Goal: Information Seeking & Learning: Learn about a topic

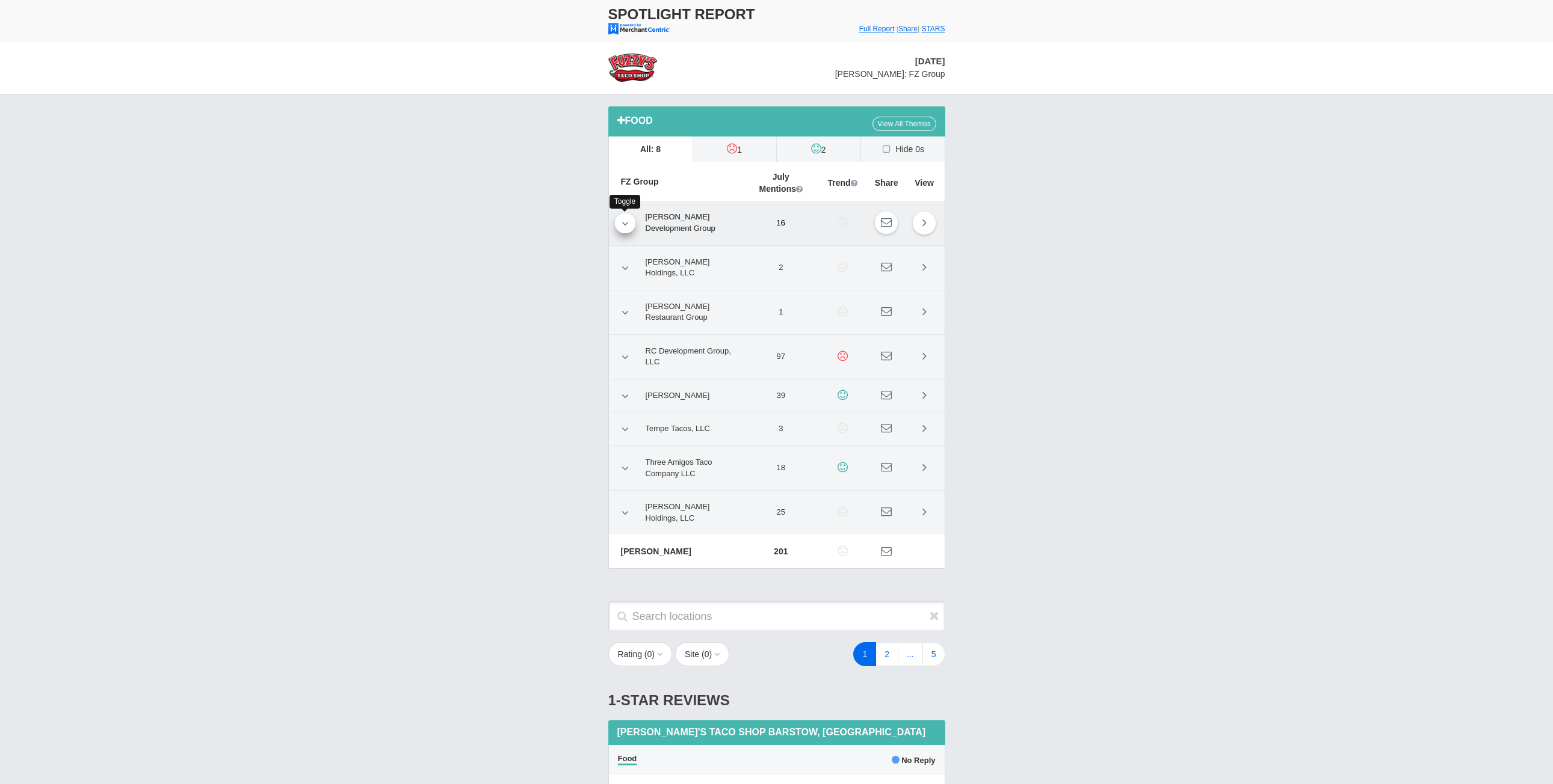
click at [620, 218] on link at bounding box center [624, 224] width 21 height 20
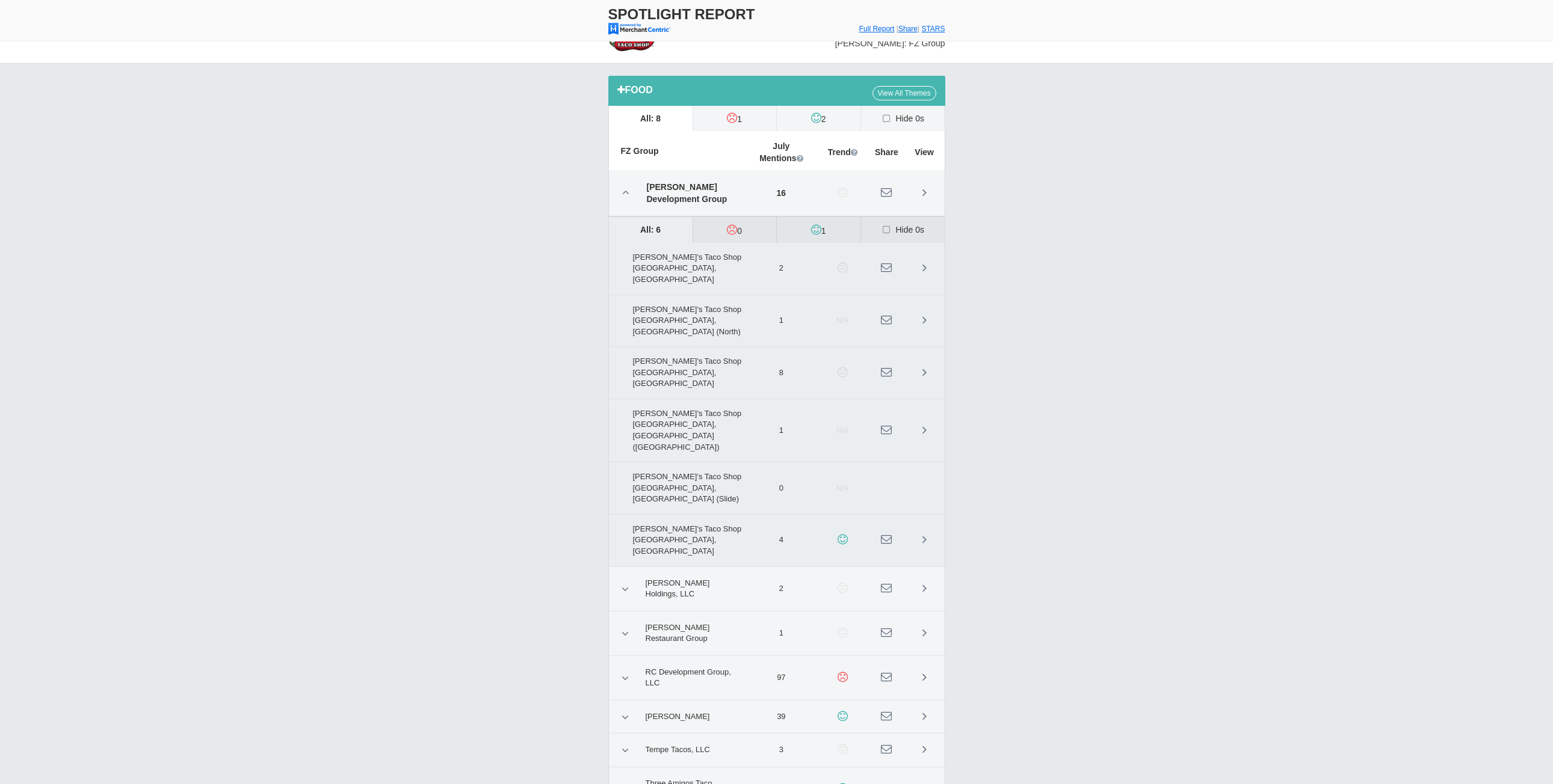
scroll to position [60, 0]
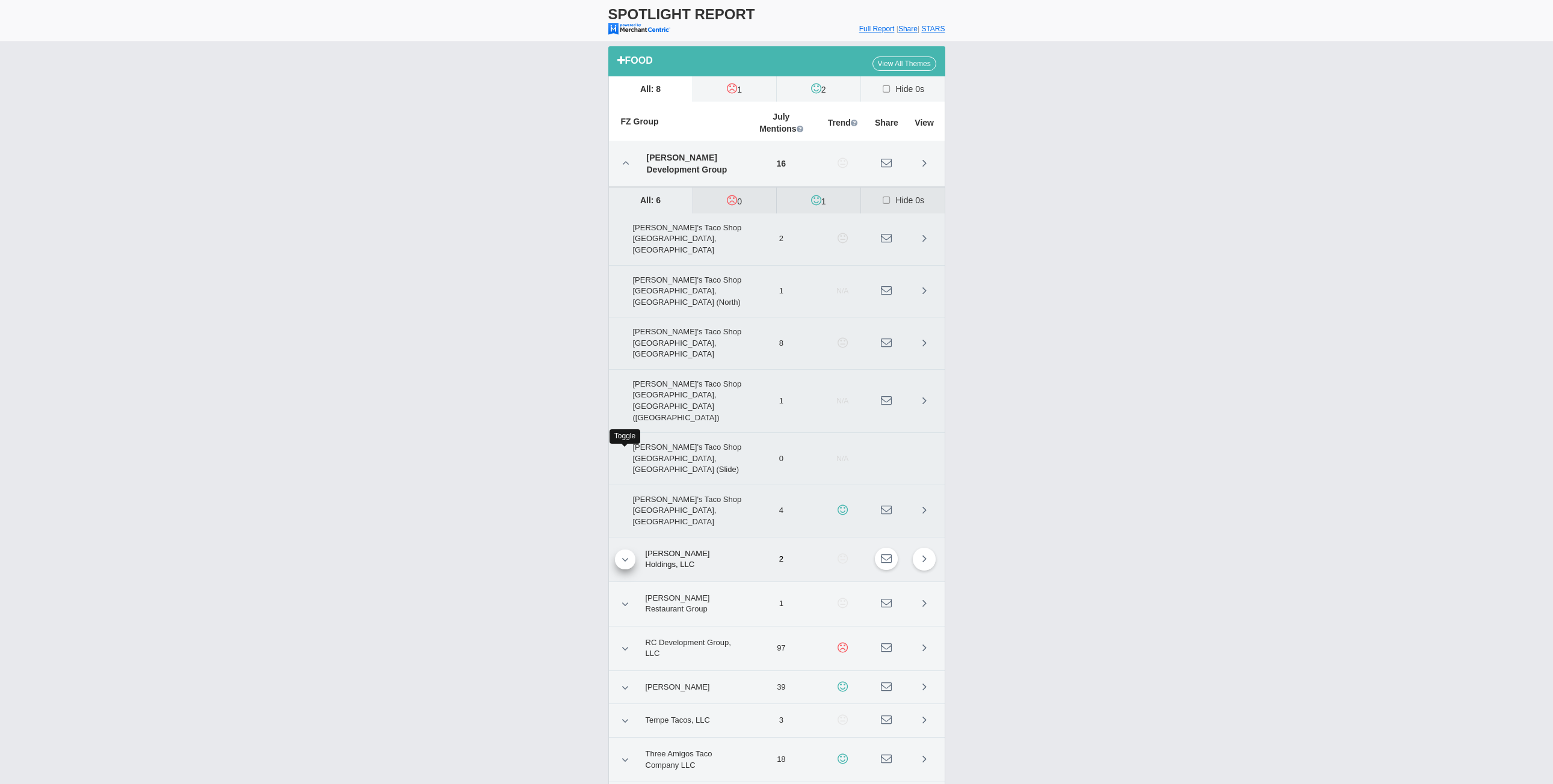
click at [617, 549] on link at bounding box center [624, 559] width 21 height 20
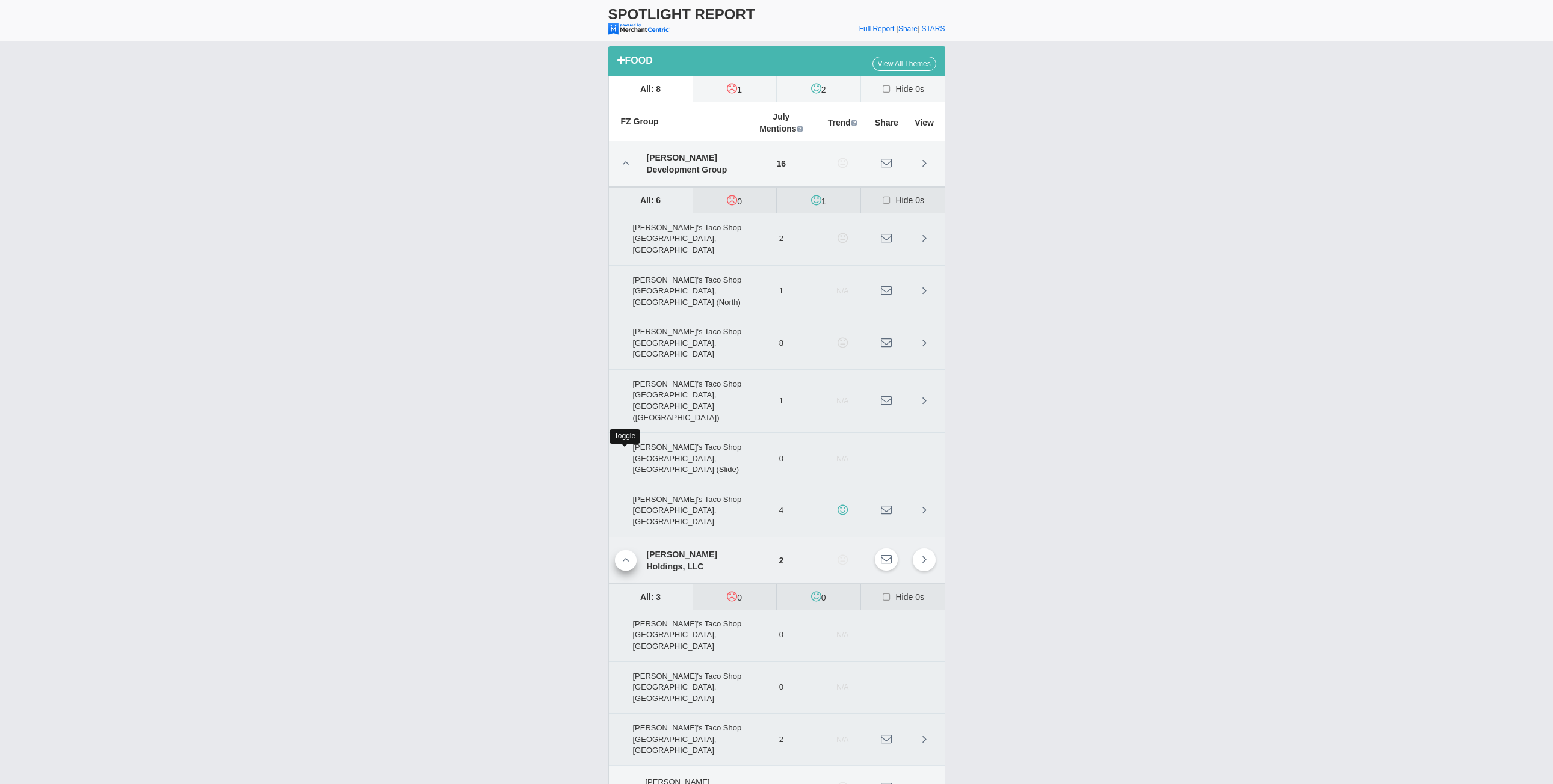
click at [617, 550] on link at bounding box center [625, 560] width 22 height 21
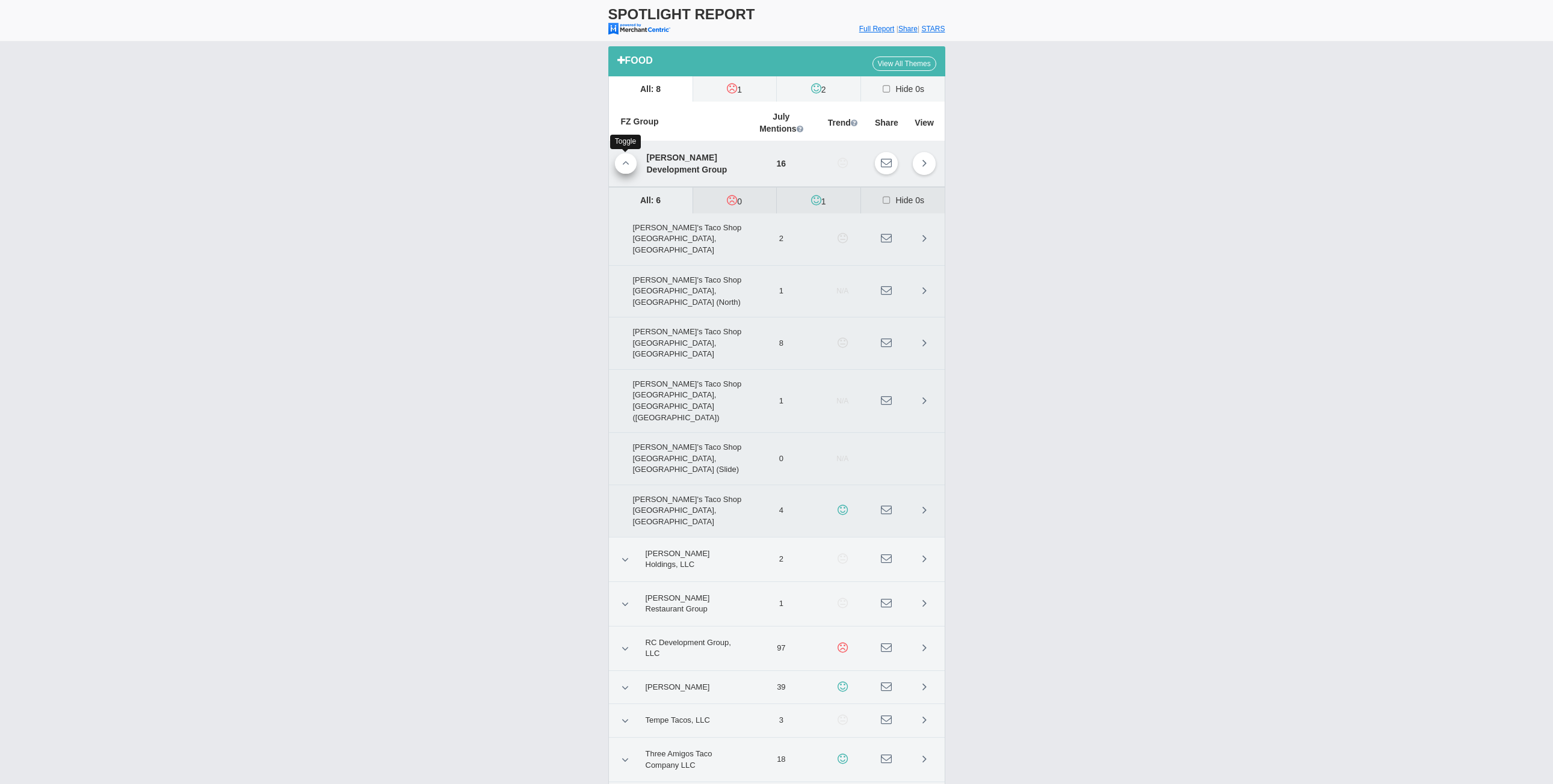
click at [627, 161] on icon at bounding box center [625, 163] width 7 height 11
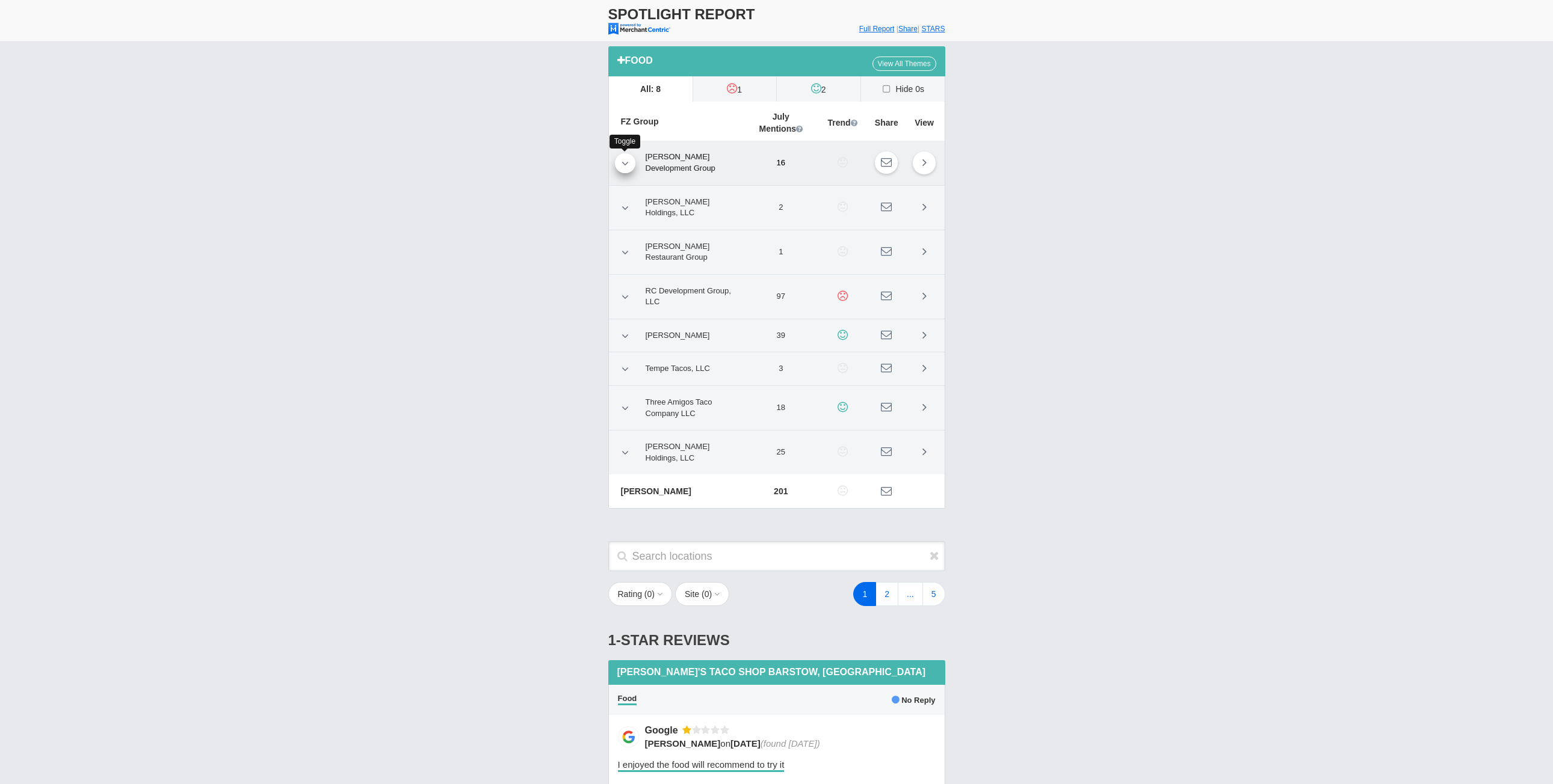
click at [626, 161] on icon at bounding box center [625, 163] width 7 height 11
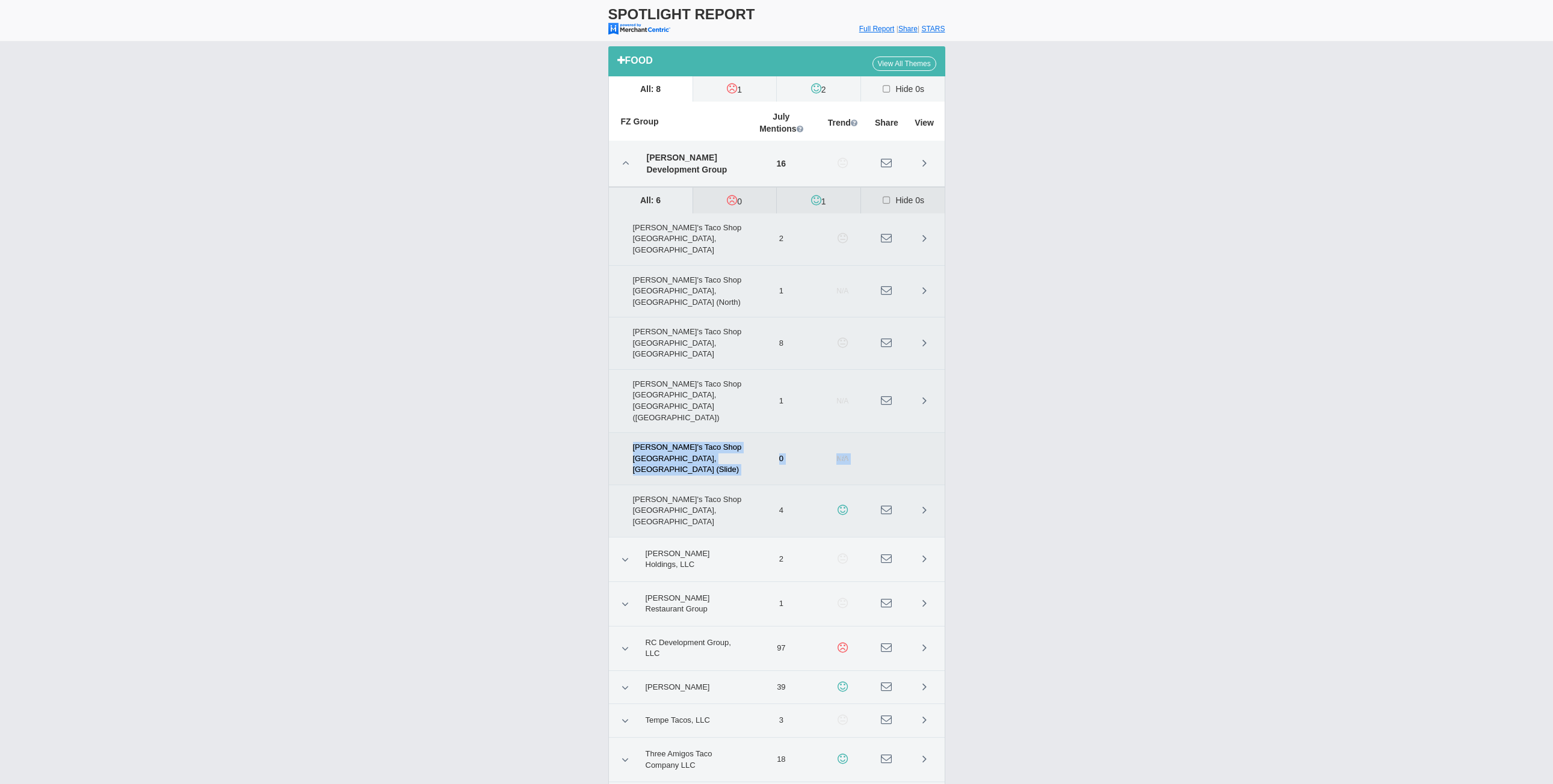
drag, startPoint x: 628, startPoint y: 373, endPoint x: 925, endPoint y: 377, distance: 297.0
click at [925, 433] on tr "Fuzzy's Taco Shop Lubbock, TX (Slide) 0 N/A" at bounding box center [777, 459] width 336 height 52
click at [1013, 379] on div "Food View All Themes All: 8 1" at bounding box center [776, 459] width 1553 height 851
click at [618, 161] on link at bounding box center [625, 163] width 22 height 21
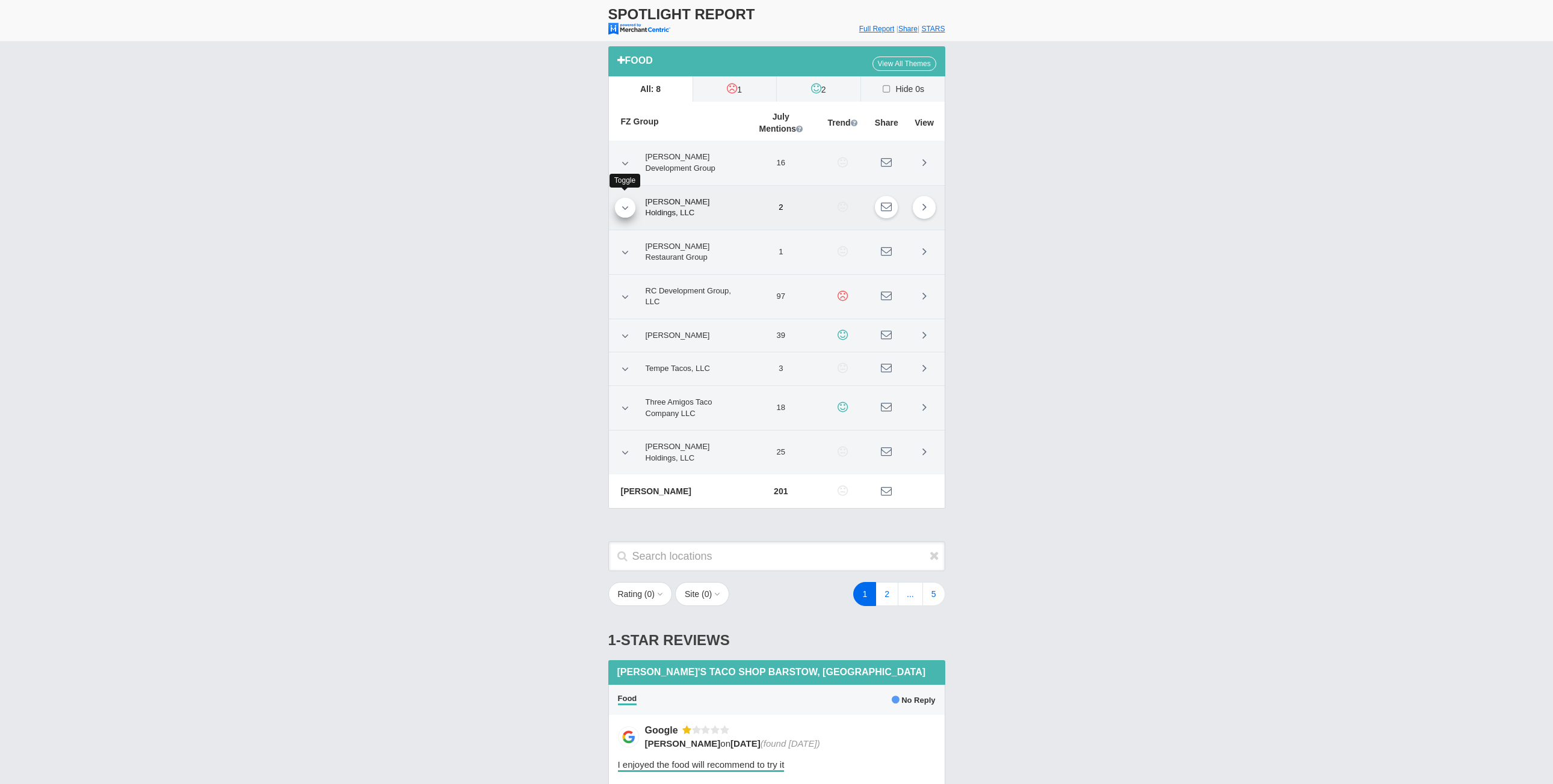
click at [616, 201] on link at bounding box center [624, 208] width 21 height 20
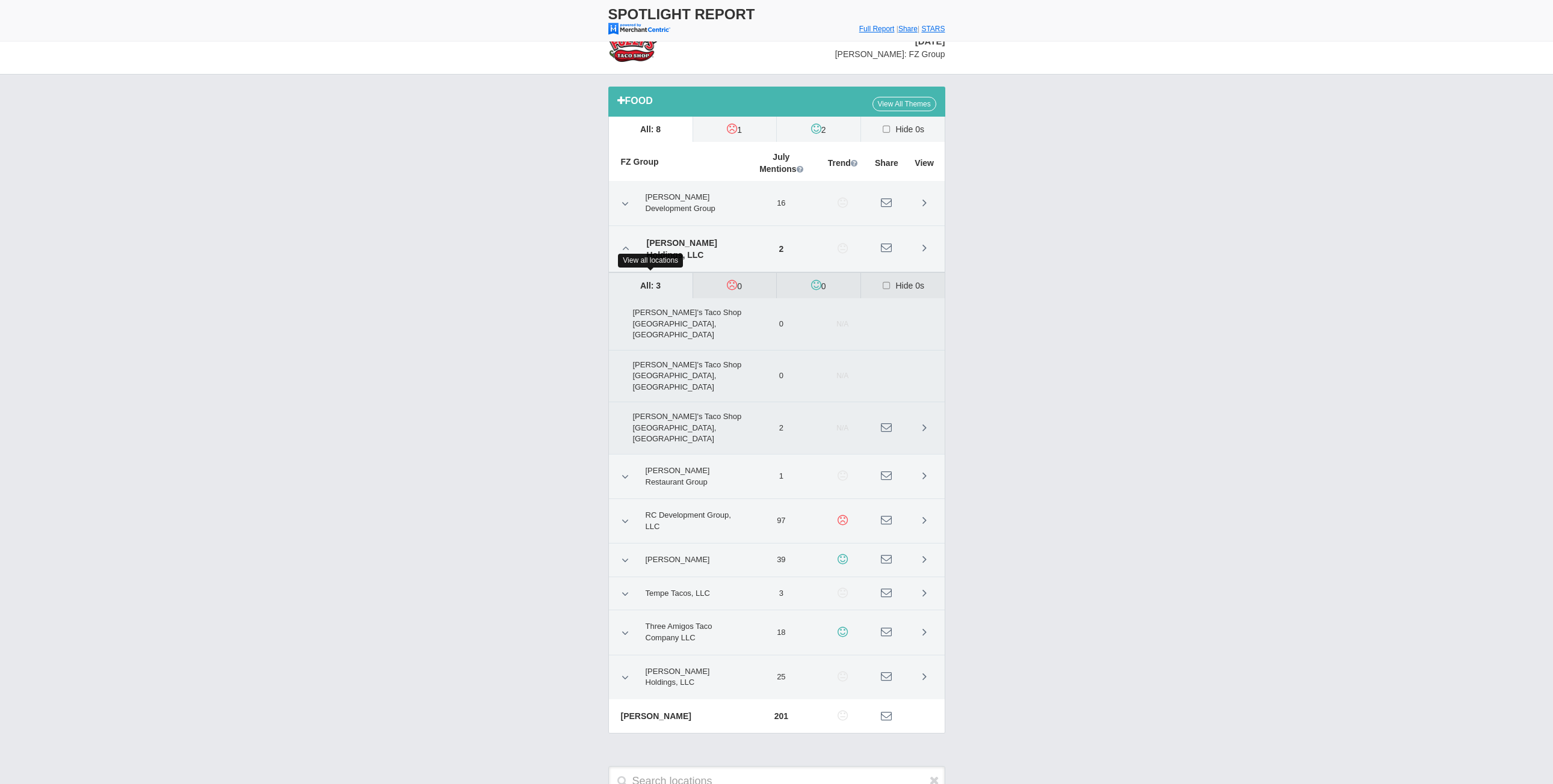
scroll to position [0, 0]
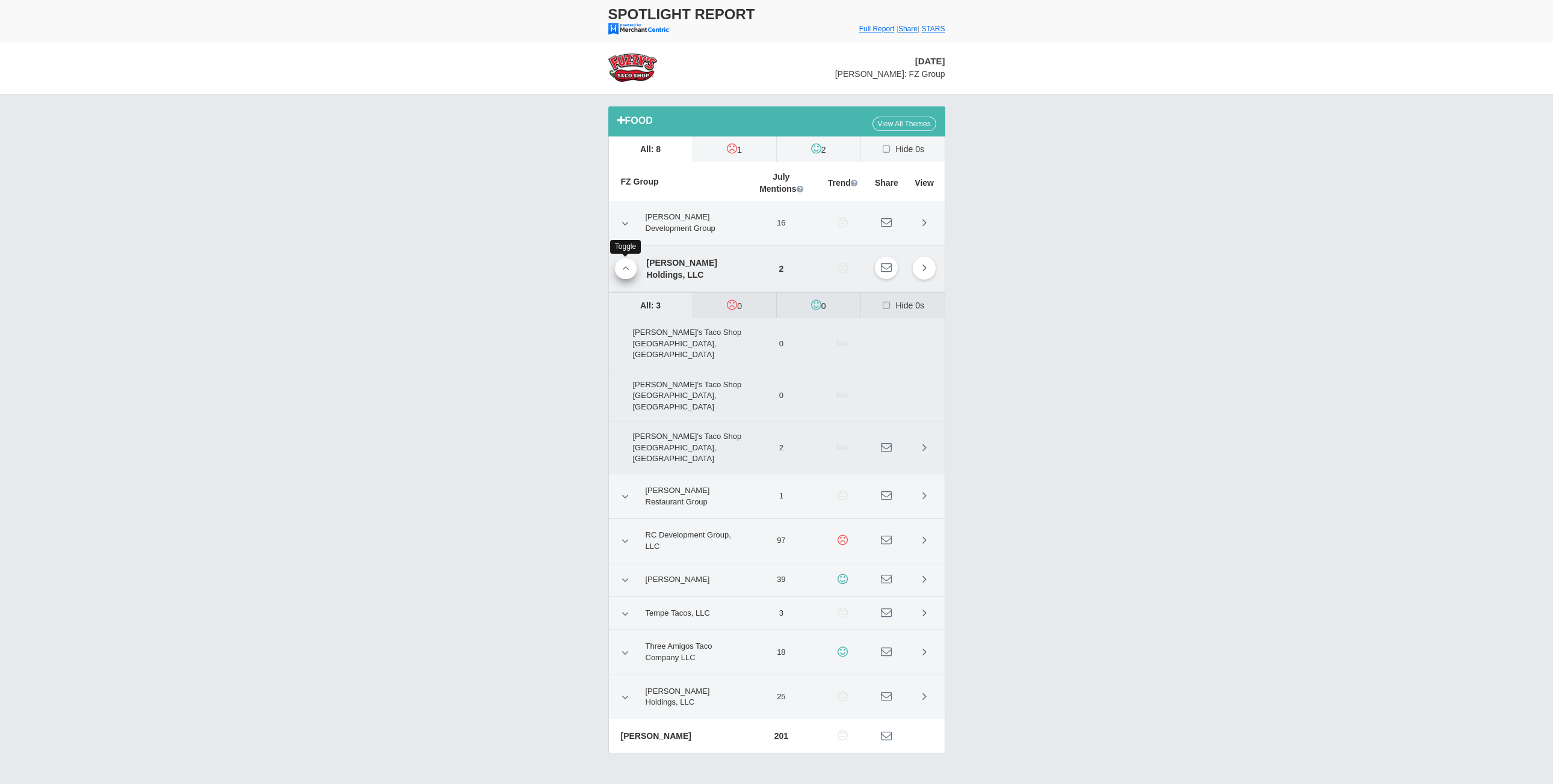
click at [625, 275] on link at bounding box center [625, 269] width 22 height 21
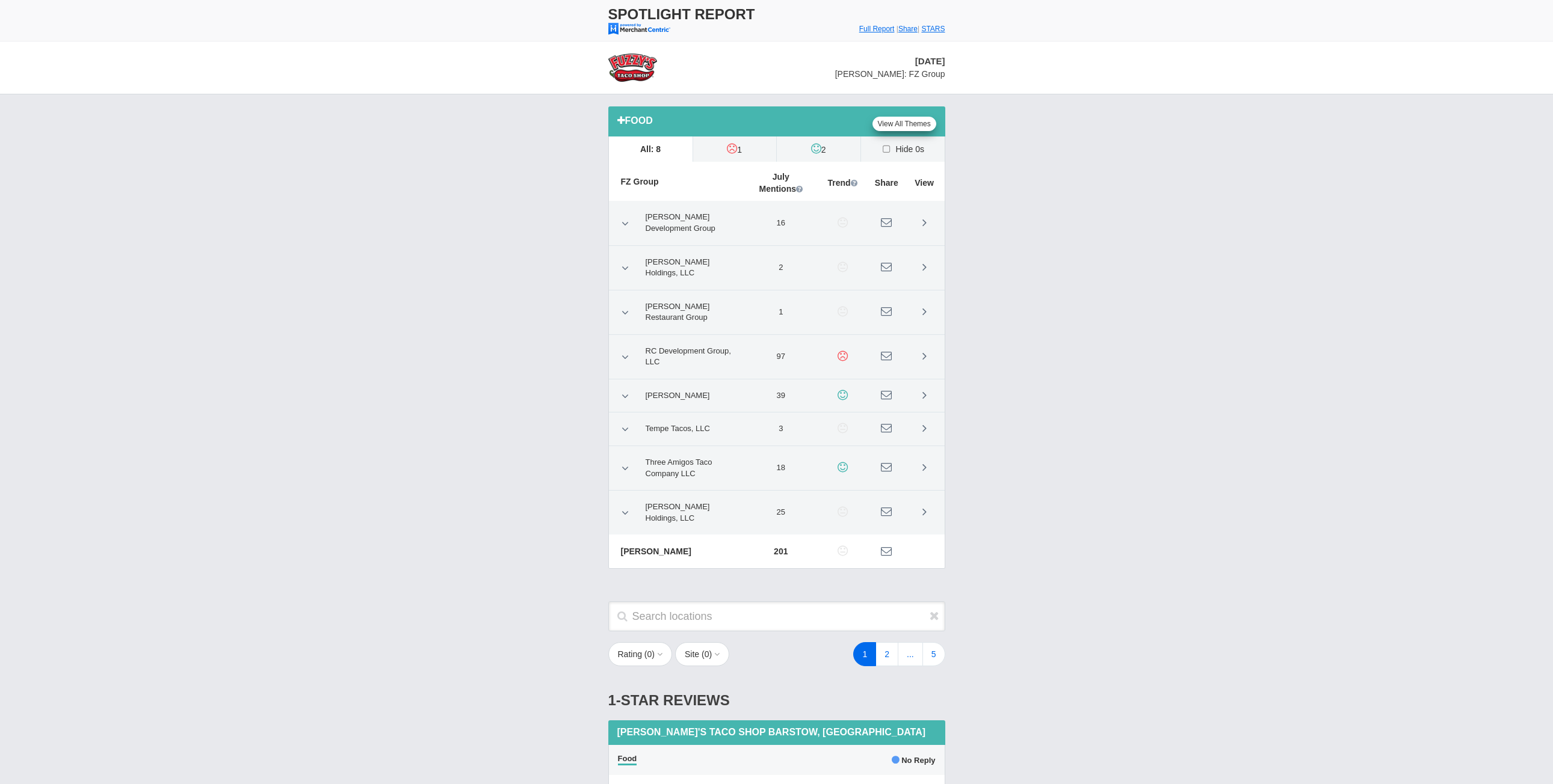
click at [915, 120] on link "View All Themes" at bounding box center [904, 124] width 64 height 14
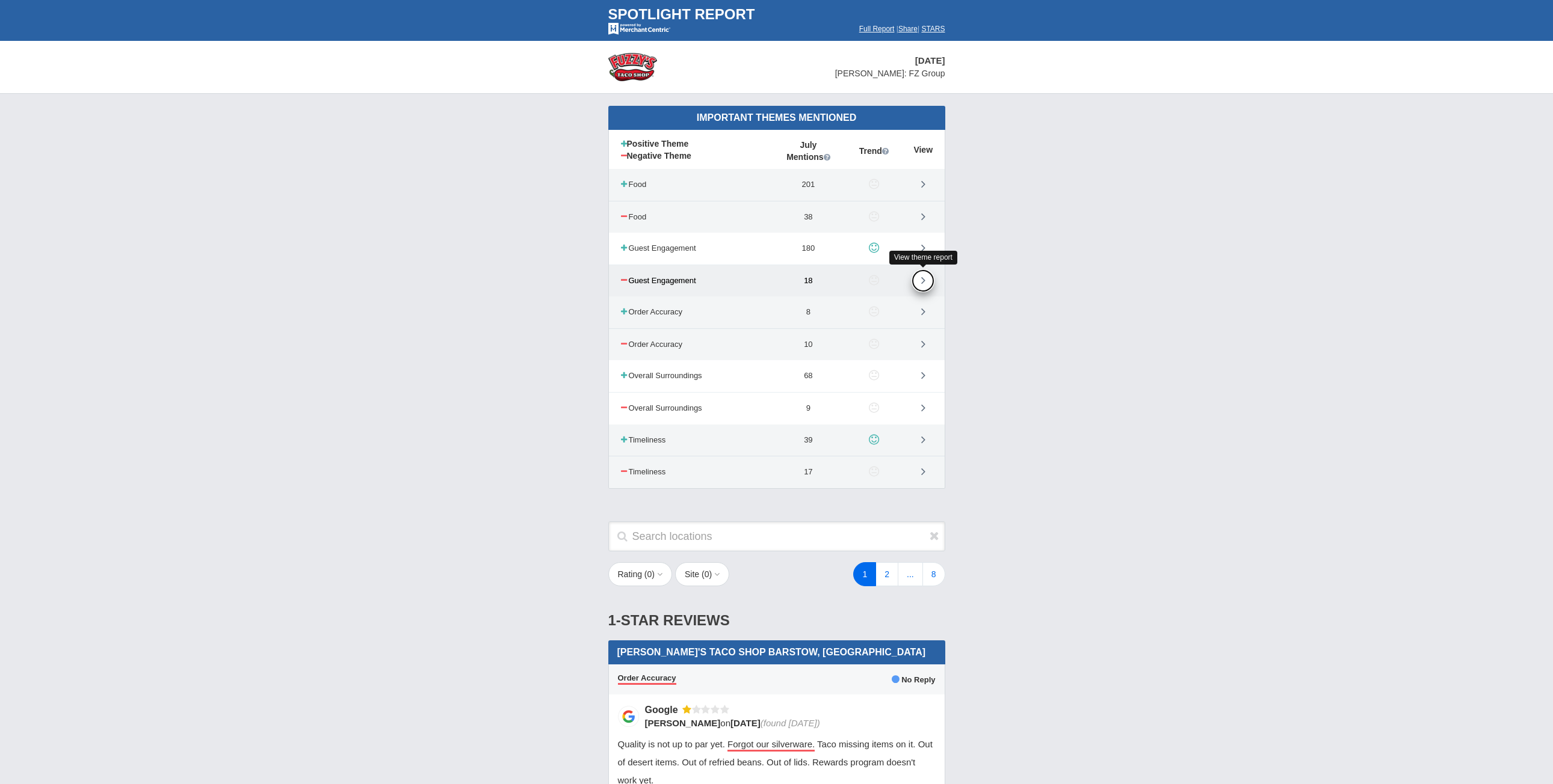
click at [925, 281] on icon at bounding box center [923, 280] width 5 height 12
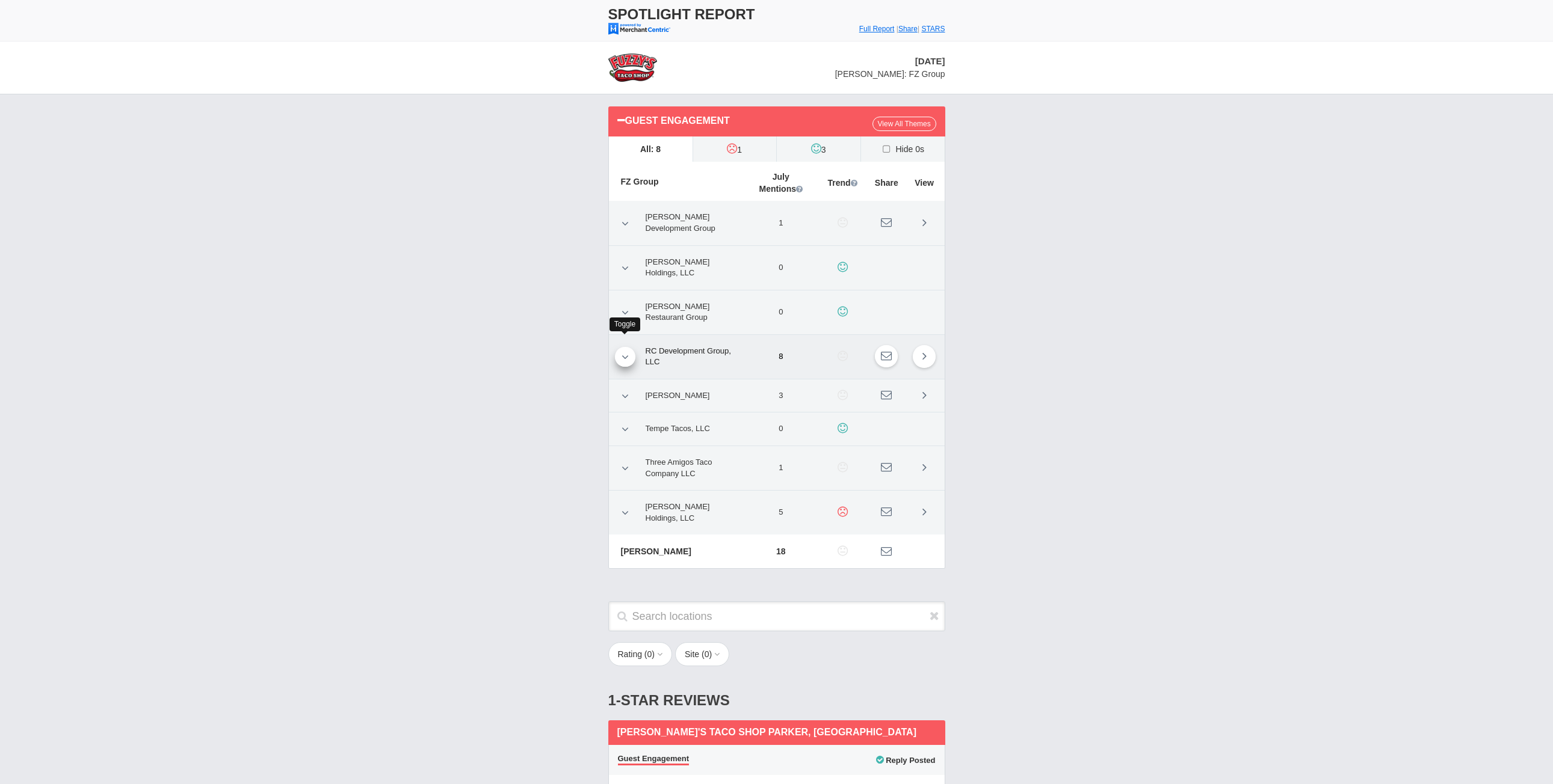
click at [622, 353] on link at bounding box center [624, 357] width 21 height 20
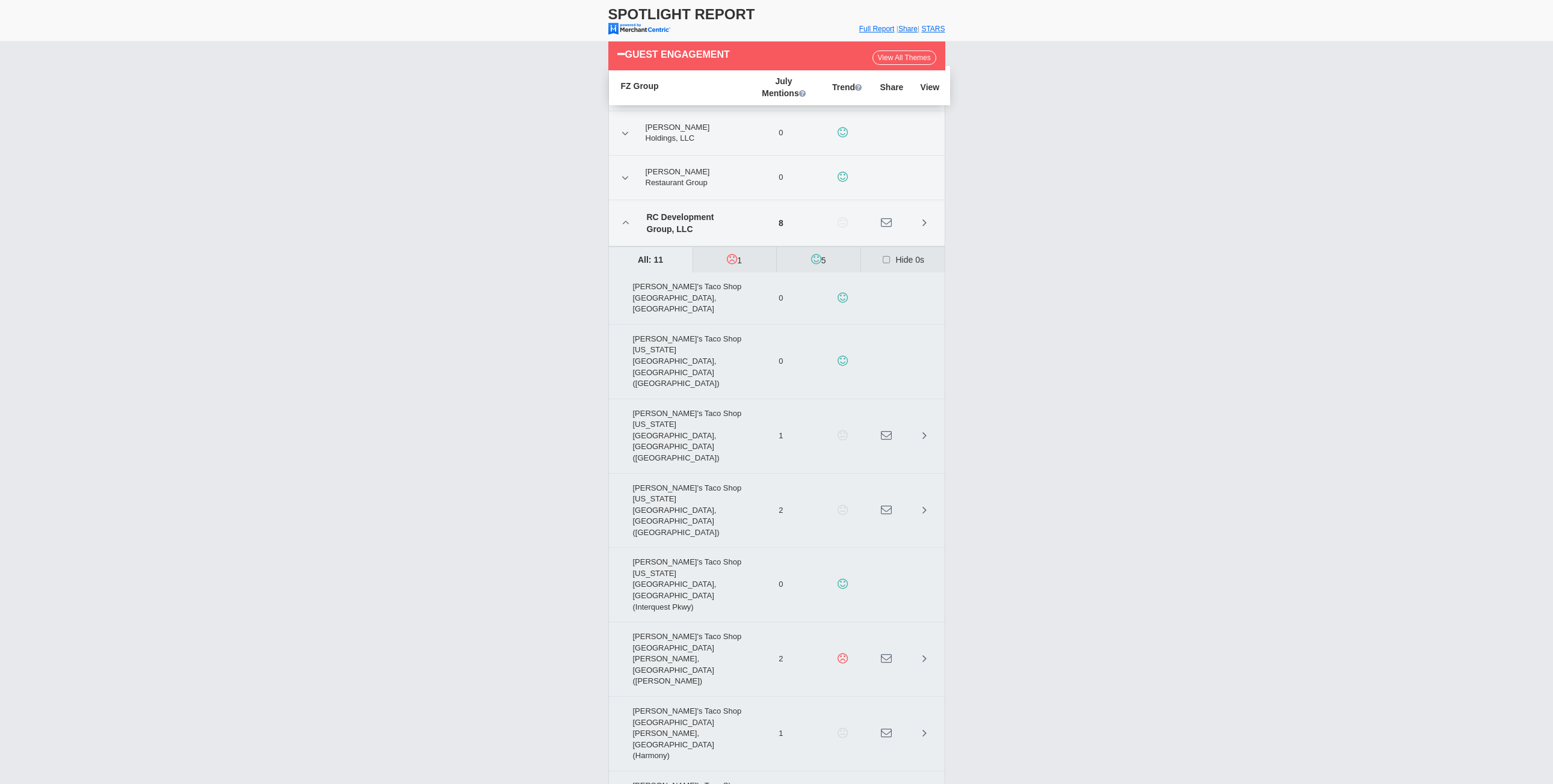
scroll to position [120, 0]
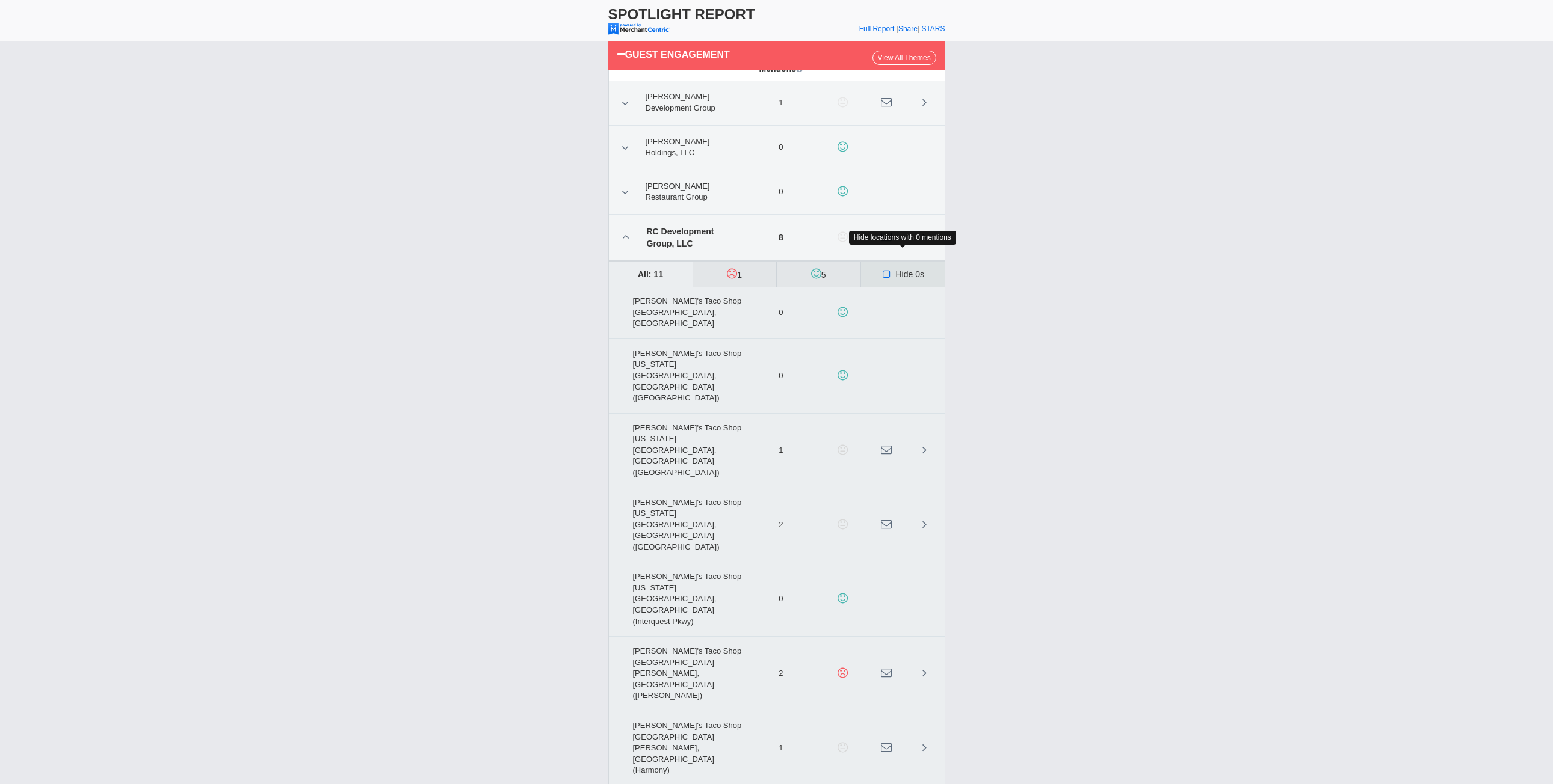
click at [882, 270] on icon at bounding box center [887, 274] width 13 height 10
click at [0, 0] on input "Hide 0s" at bounding box center [0, 0] width 0 height 0
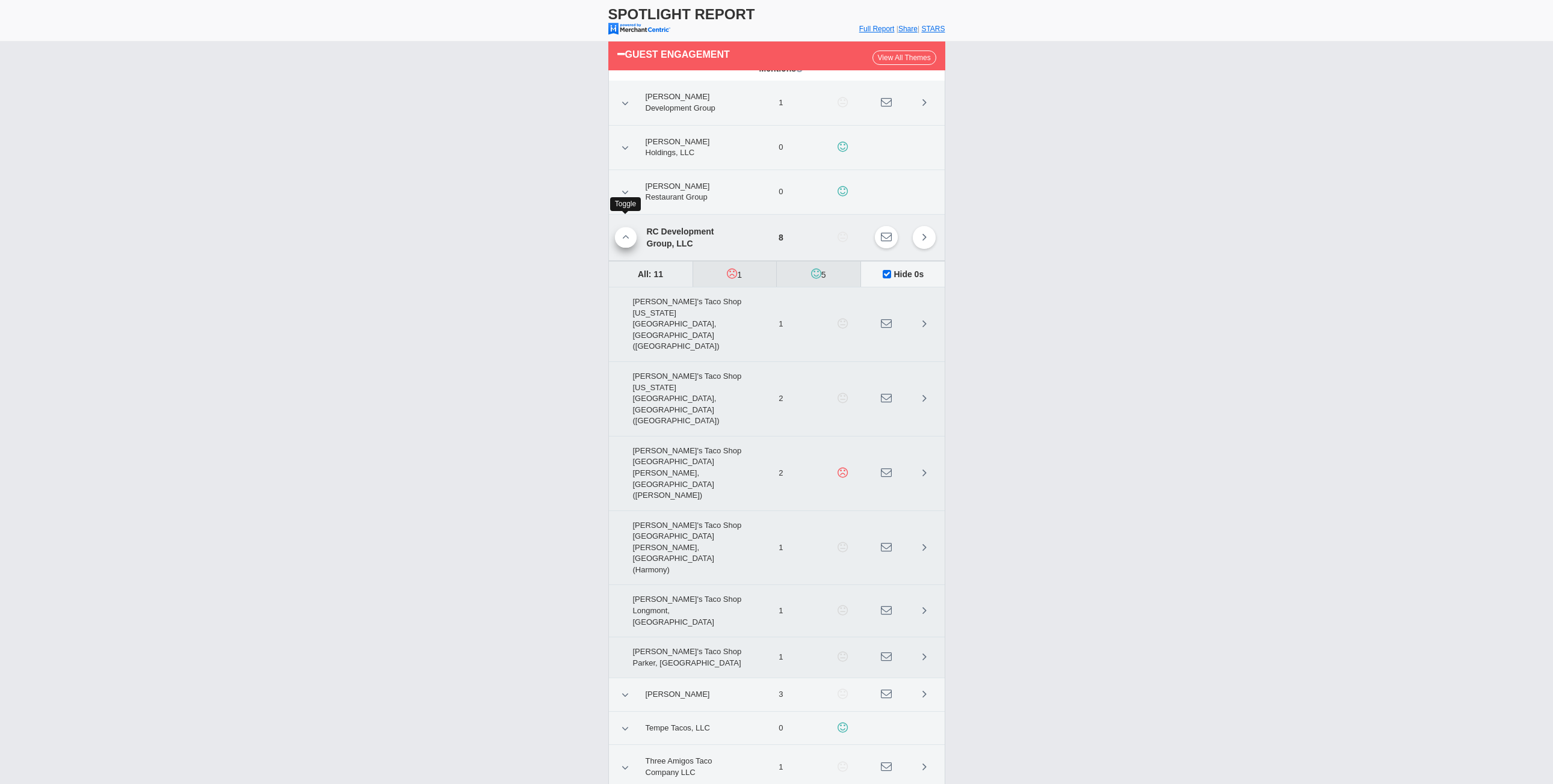
click at [618, 229] on link at bounding box center [625, 237] width 22 height 21
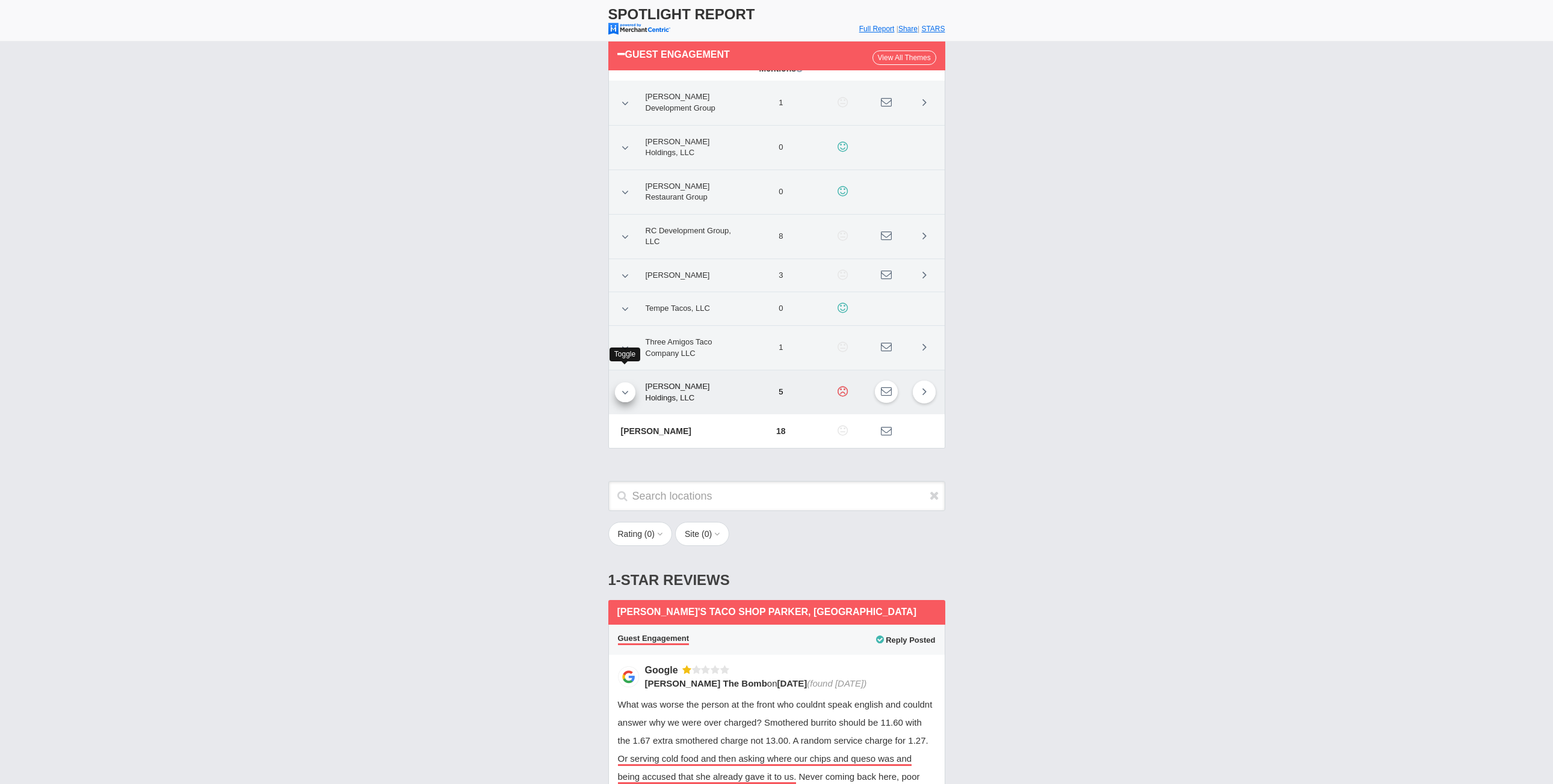
click at [624, 387] on icon at bounding box center [625, 392] width 7 height 11
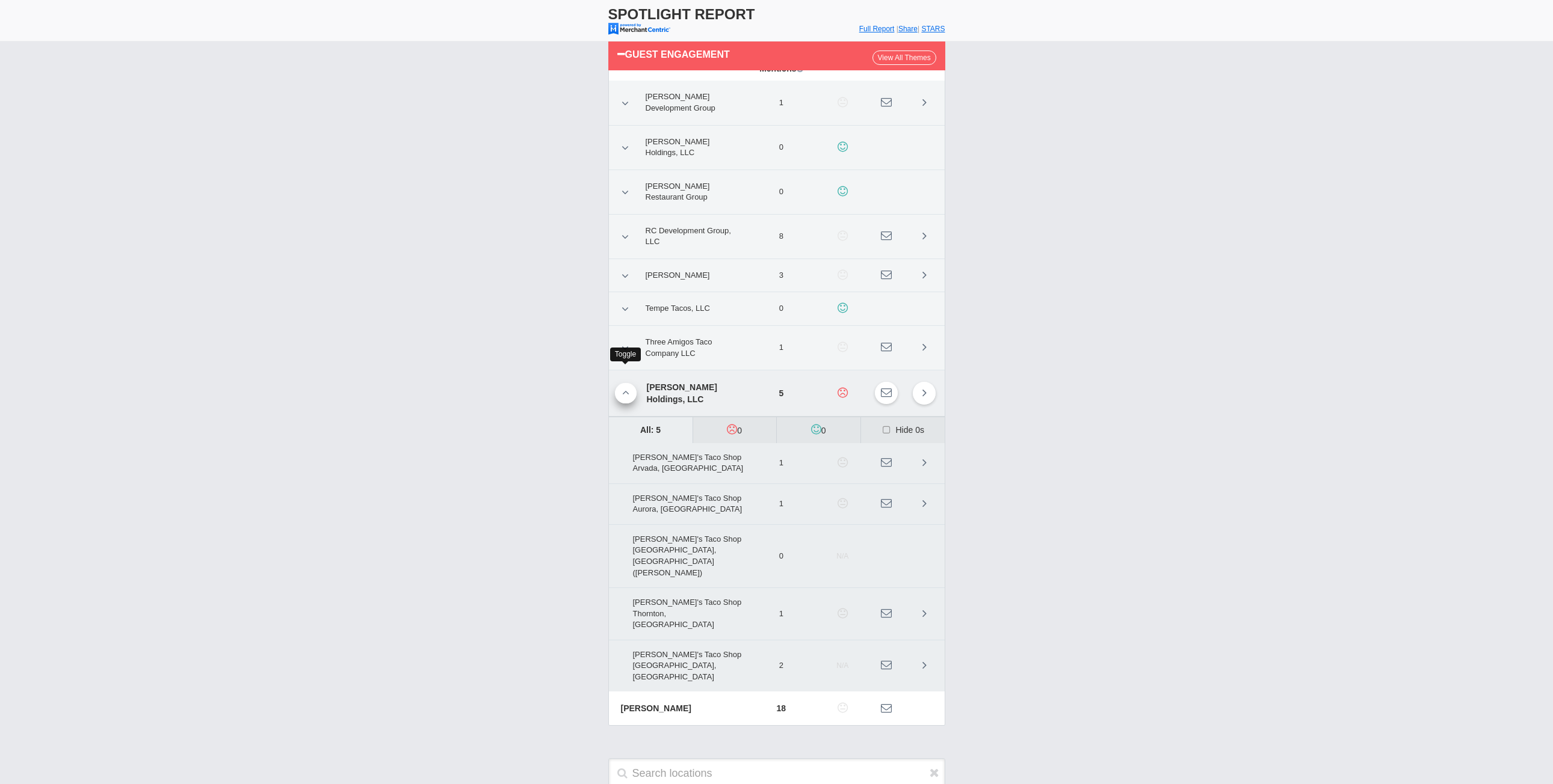
drag, startPoint x: 627, startPoint y: 380, endPoint x: 624, endPoint y: 366, distance: 14.3
click at [627, 387] on icon at bounding box center [625, 392] width 7 height 11
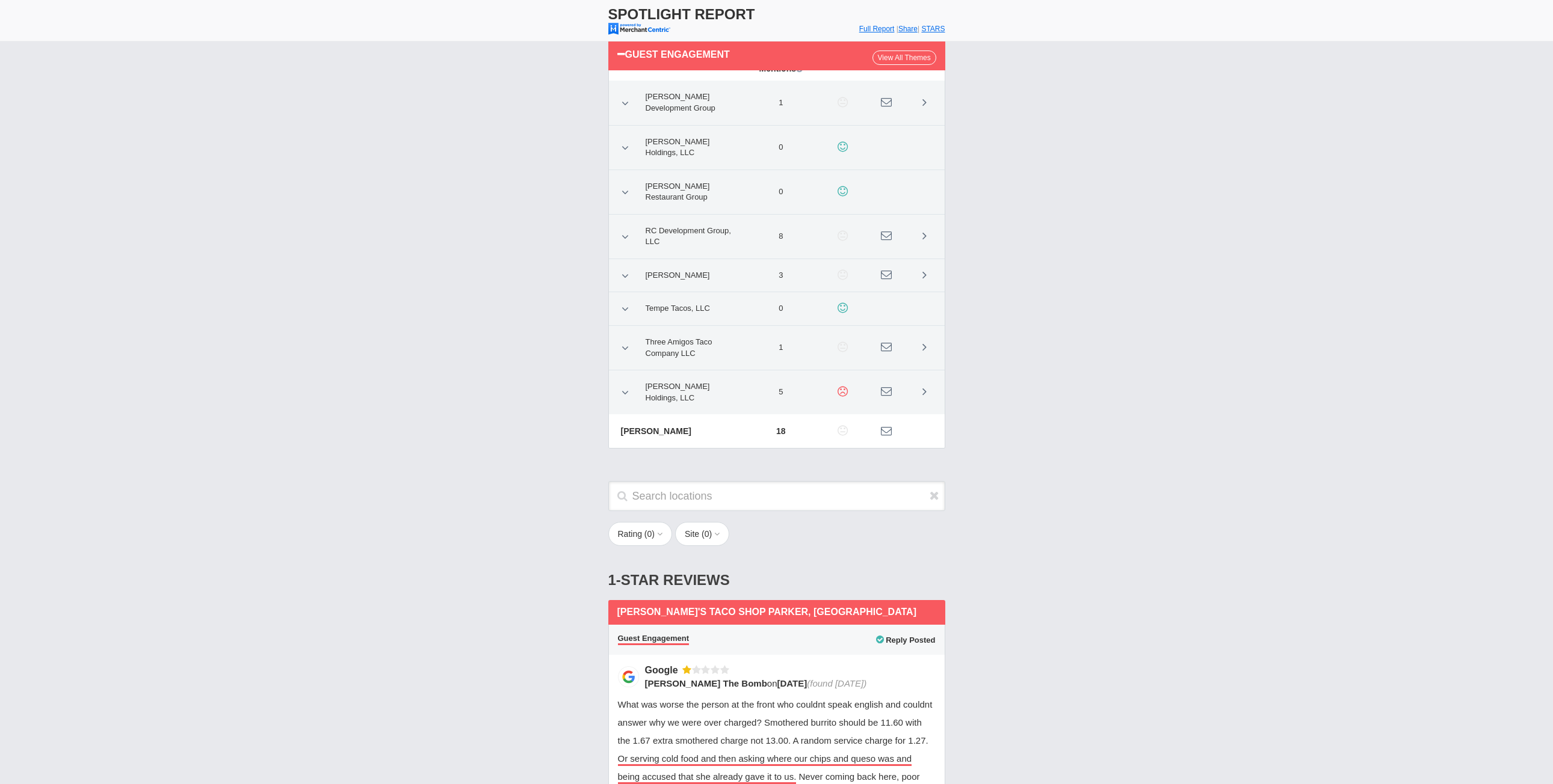
scroll to position [60, 0]
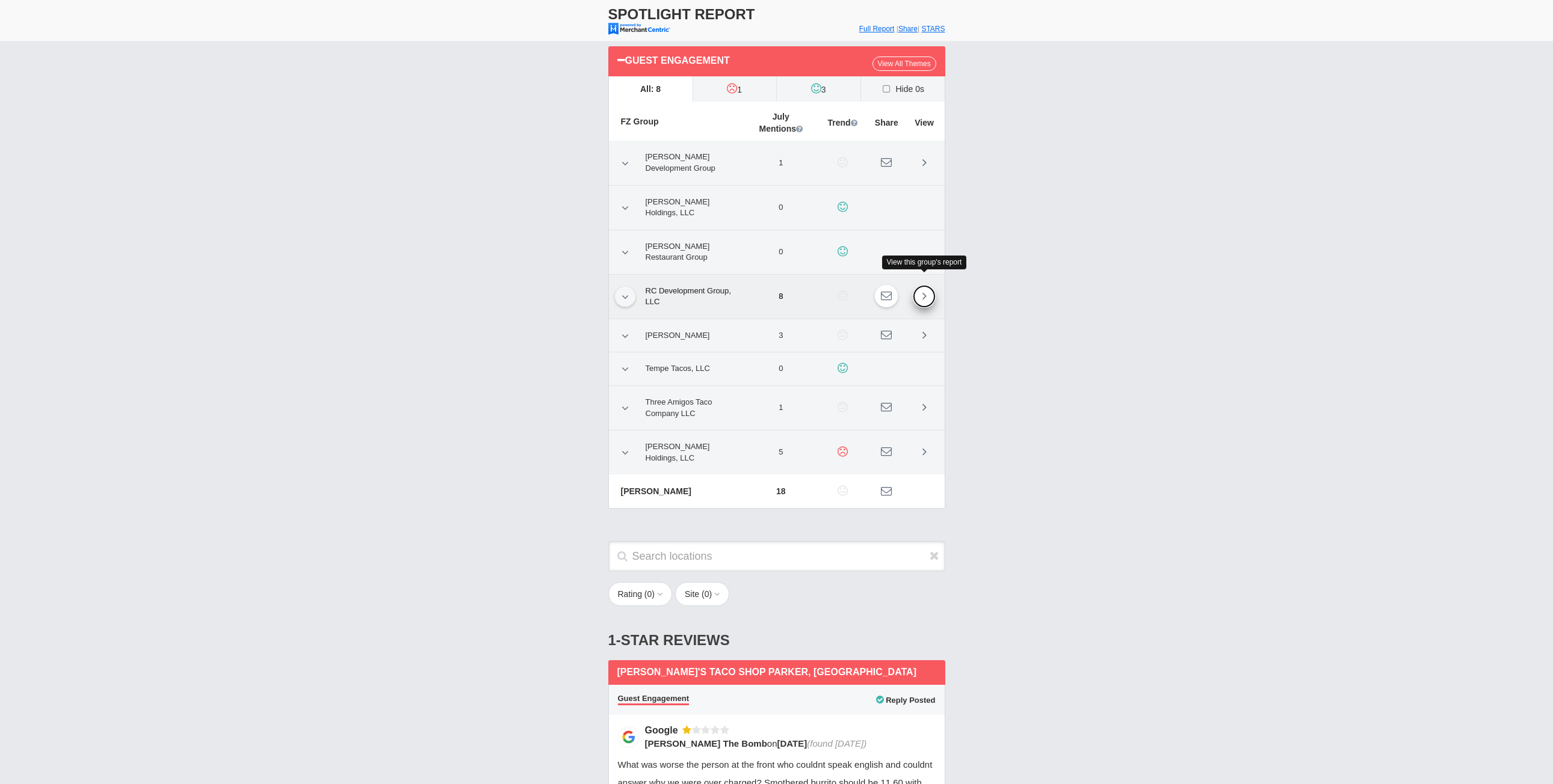
click at [923, 290] on icon at bounding box center [924, 295] width 5 height 12
click at [885, 291] on icon at bounding box center [886, 296] width 11 height 11
click at [190, 318] on div "Guest Engagement View All Themes All: 8 1" at bounding box center [776, 283] width 1553 height 499
click at [494, 299] on div "Guest Engagement View All Themes All: 8 1" at bounding box center [776, 283] width 1553 height 499
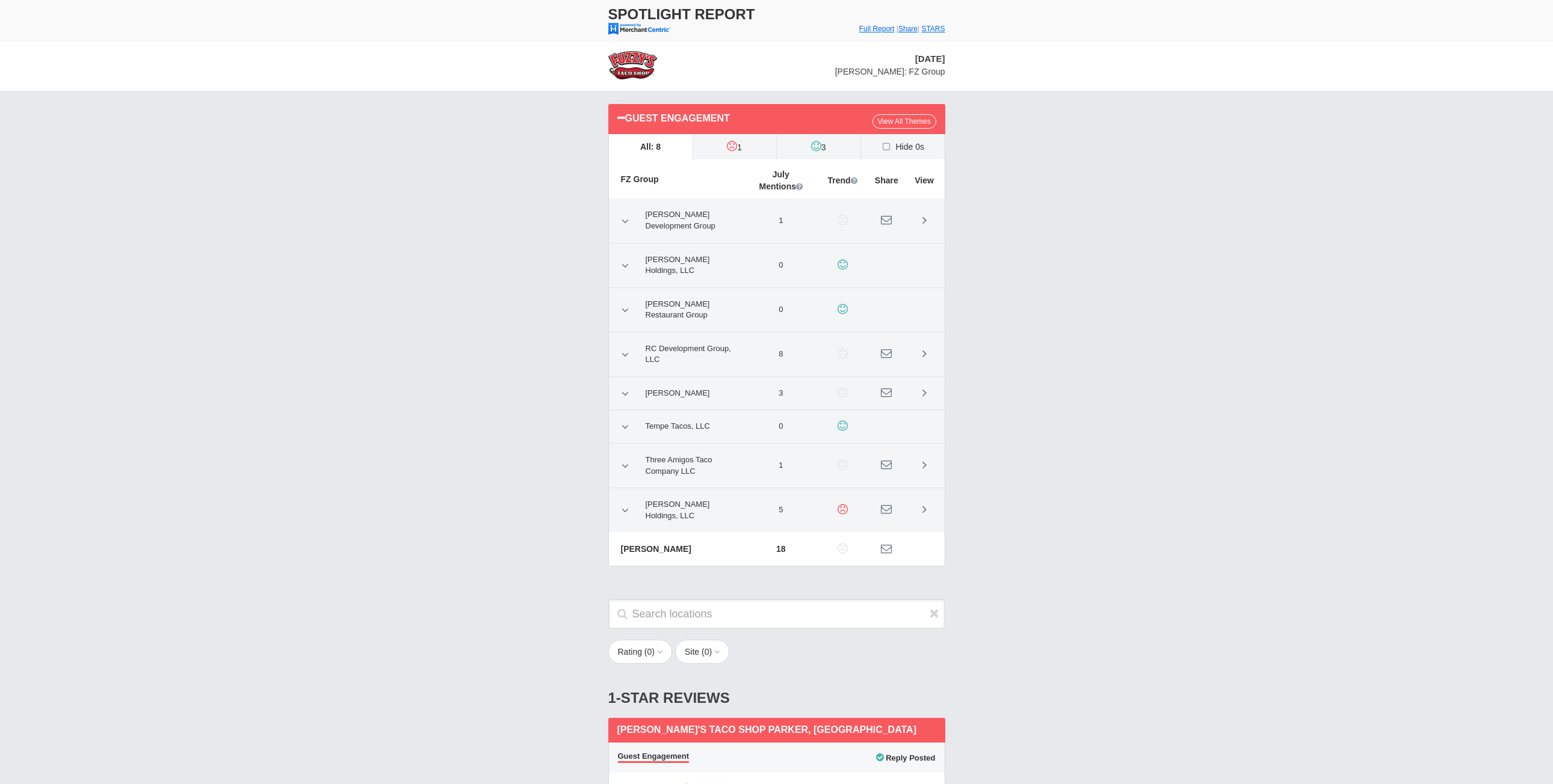
scroll to position [0, 0]
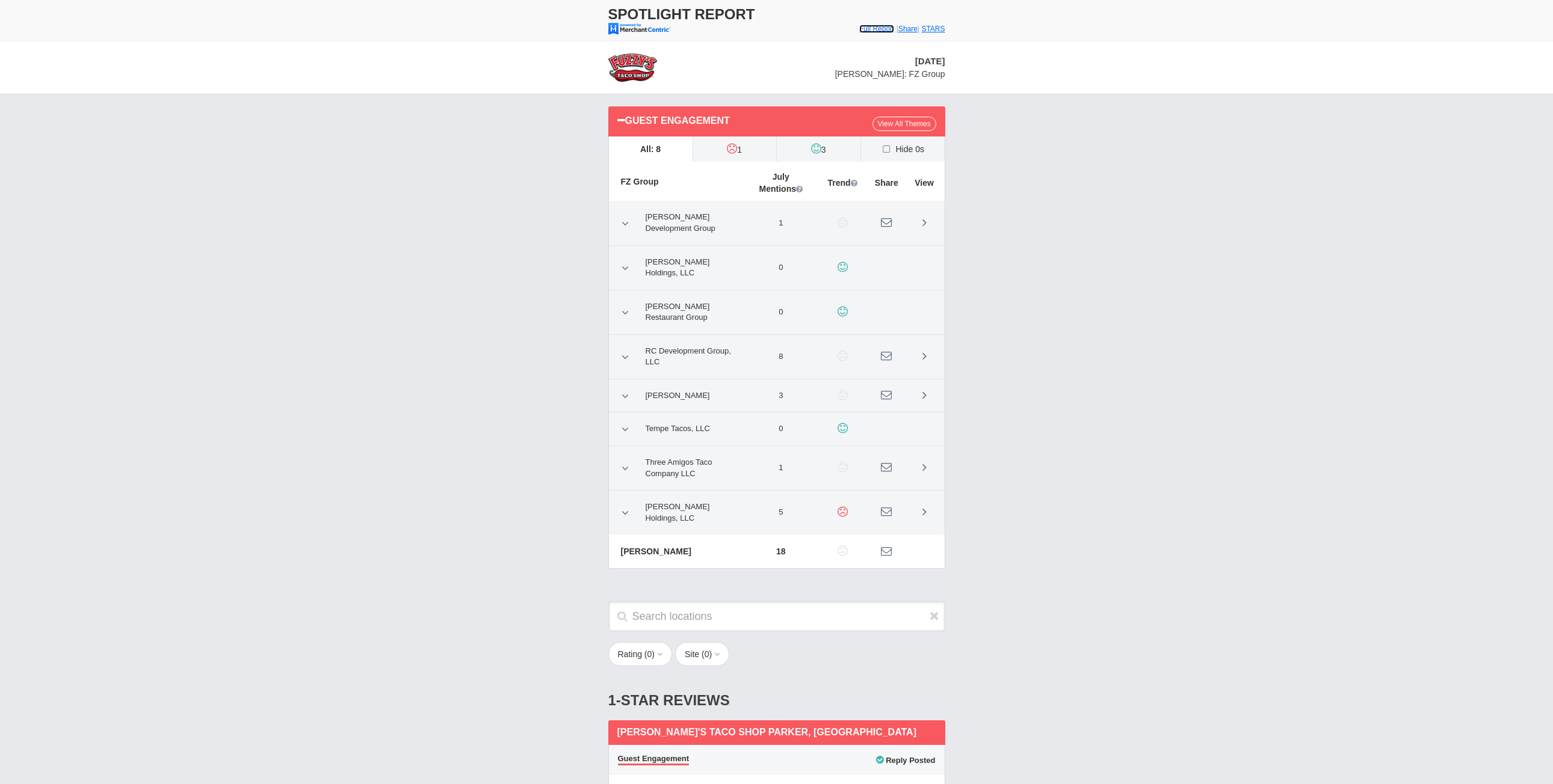
click at [862, 28] on font "Full Report" at bounding box center [876, 28] width 35 height 8
